Goal: Find specific page/section

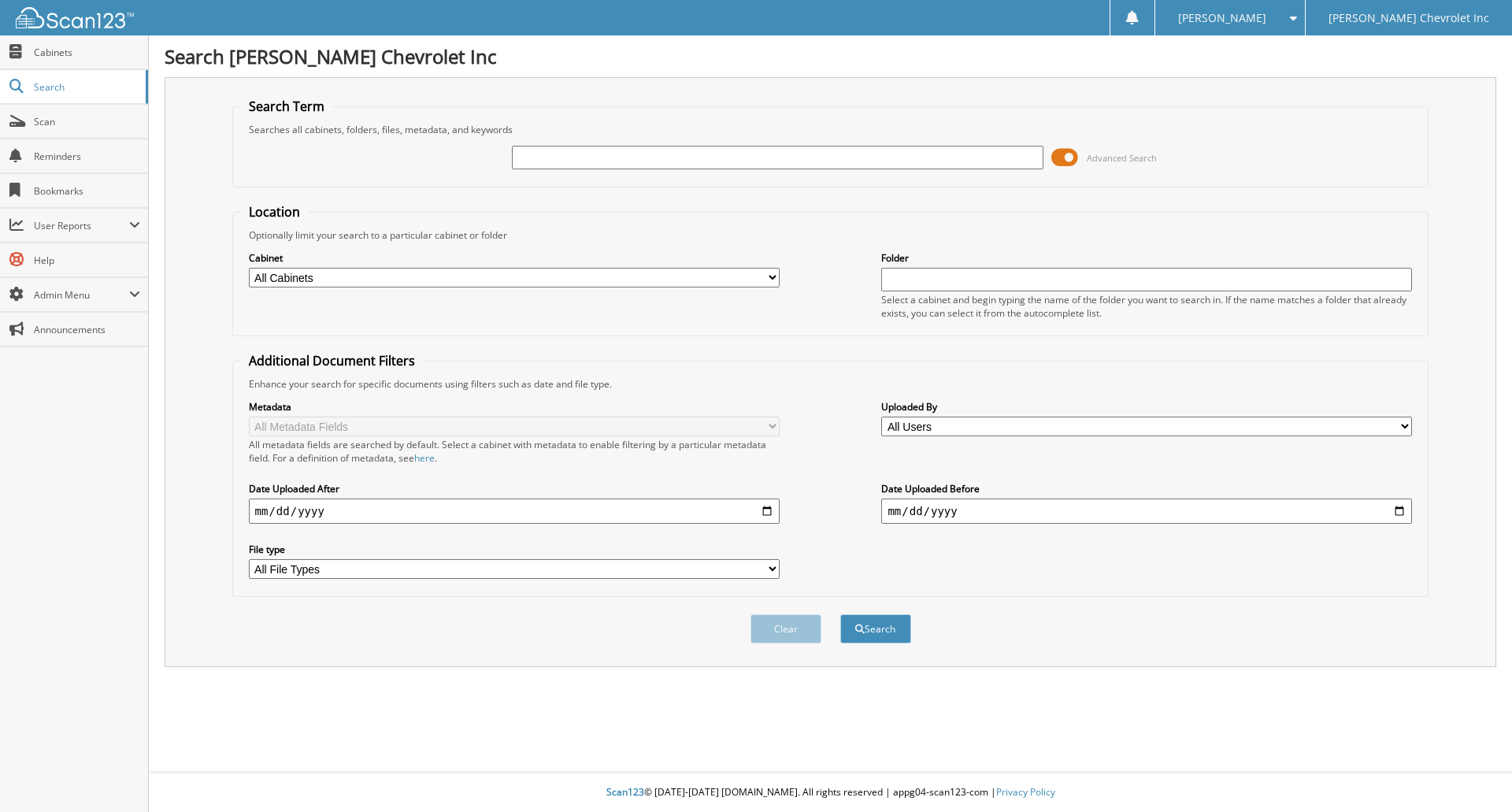
click at [550, 163] on input "text" at bounding box center [778, 158] width 531 height 24
click at [549, 160] on input "text" at bounding box center [778, 158] width 531 height 24
type input "[PERSON_NAME]"
click at [841, 614] on button "Search" at bounding box center [876, 629] width 71 height 30
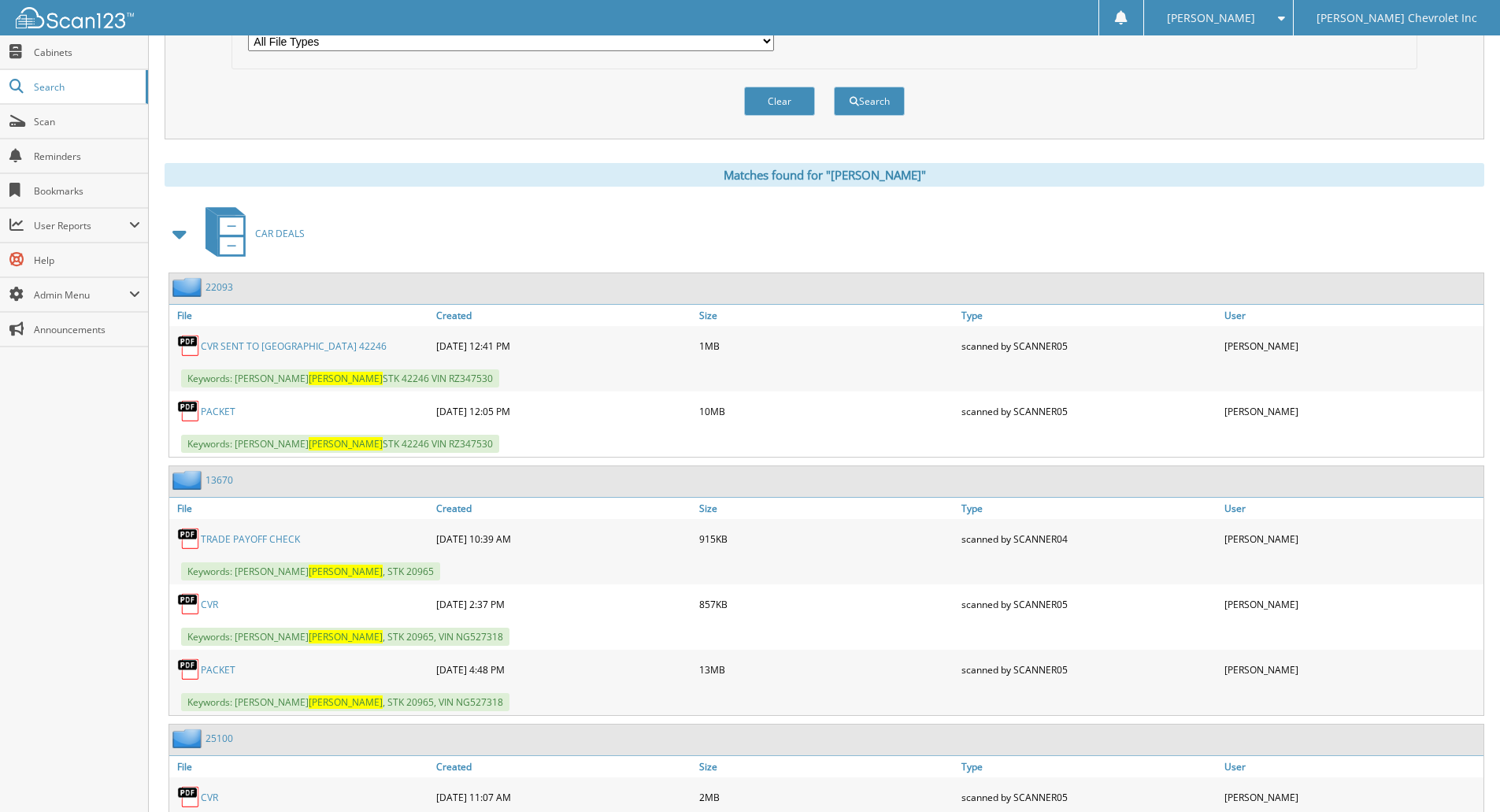
scroll to position [608, 0]
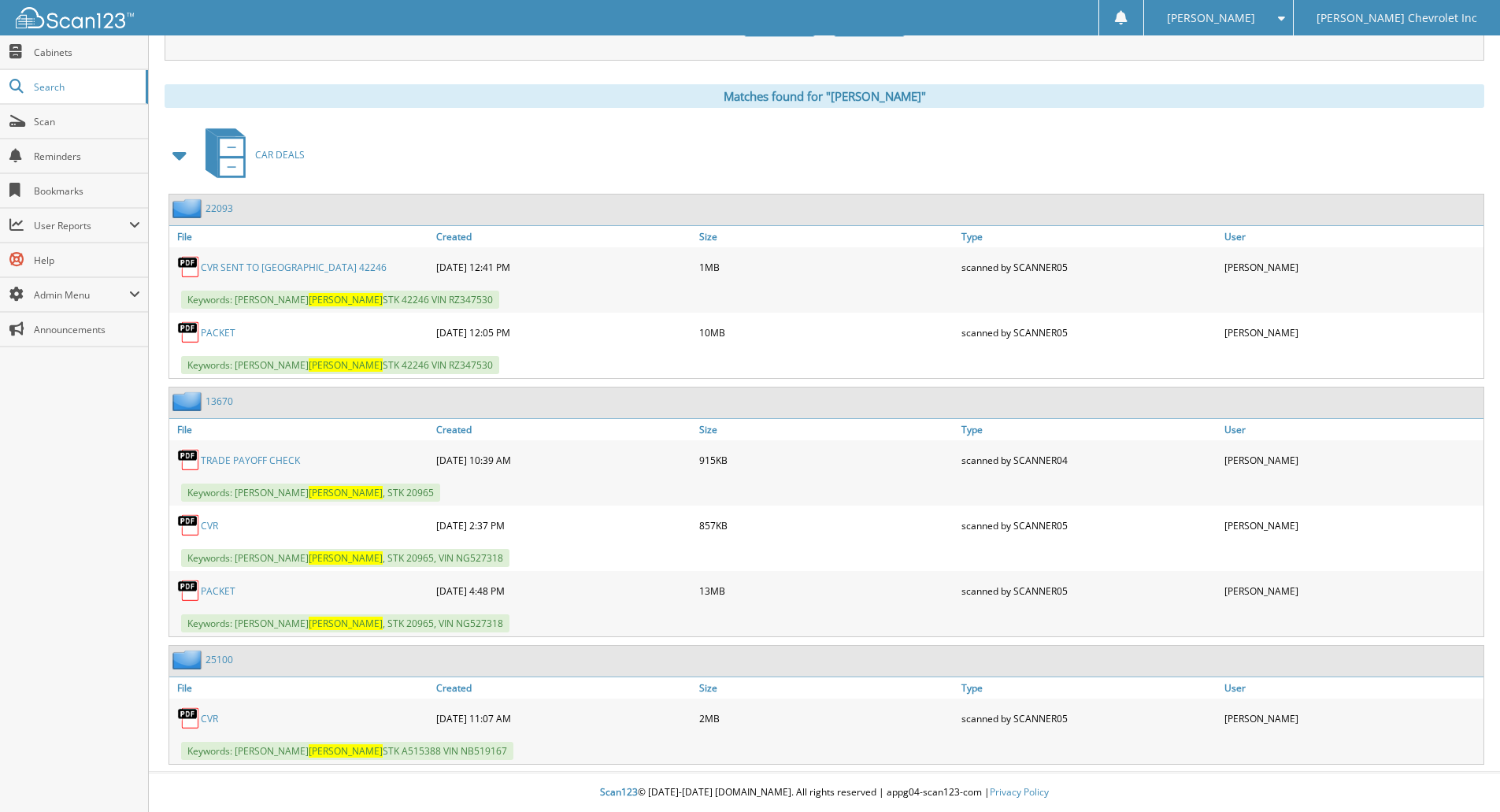
click at [215, 658] on link "25100" at bounding box center [219, 659] width 28 height 13
